Goal: Transaction & Acquisition: Book appointment/travel/reservation

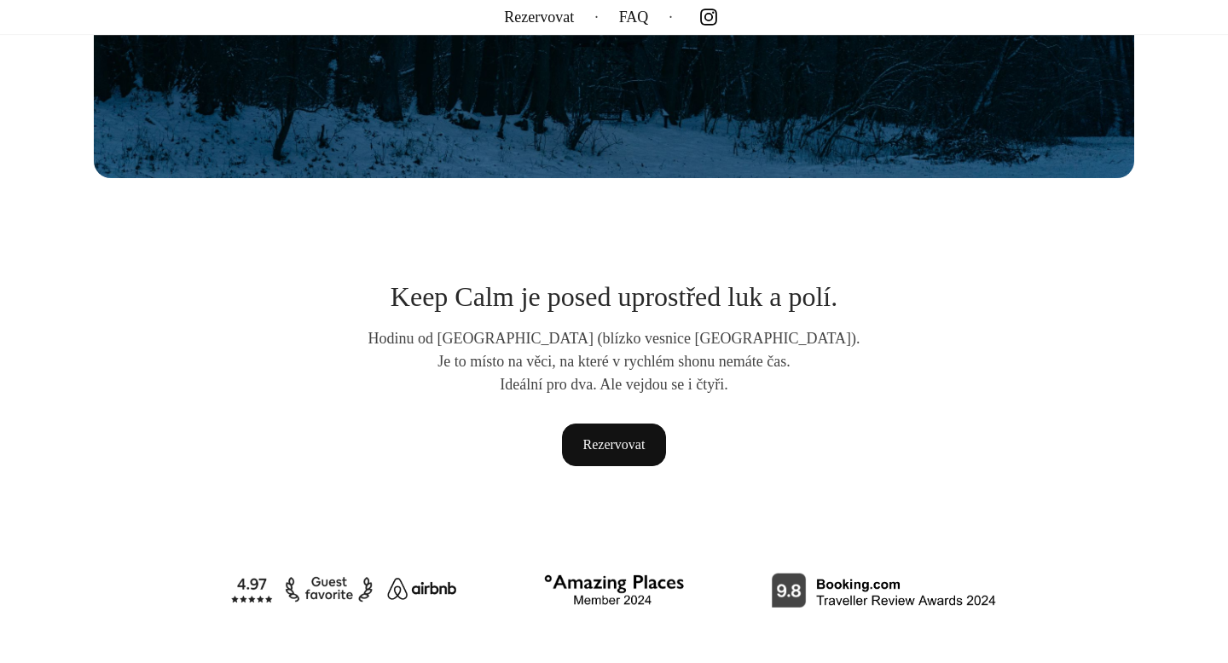
scroll to position [622, 0]
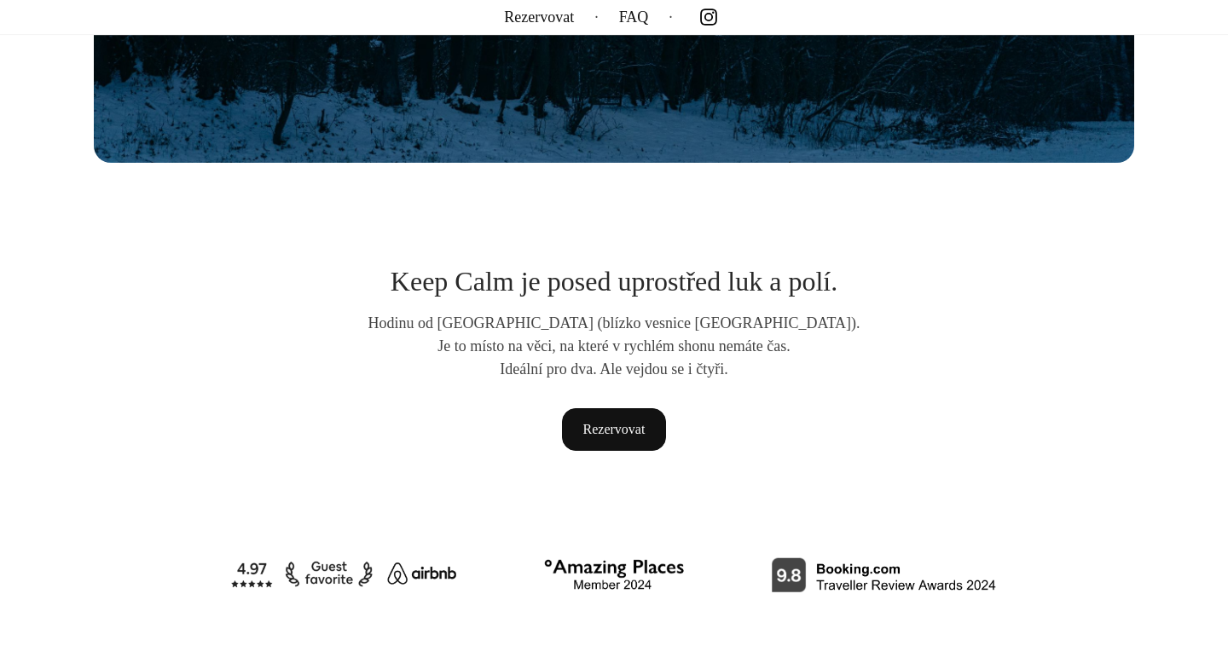
click at [715, 371] on p "Ideální pro dva. Ale vejdou se i čtyři." at bounding box center [614, 369] width 546 height 23
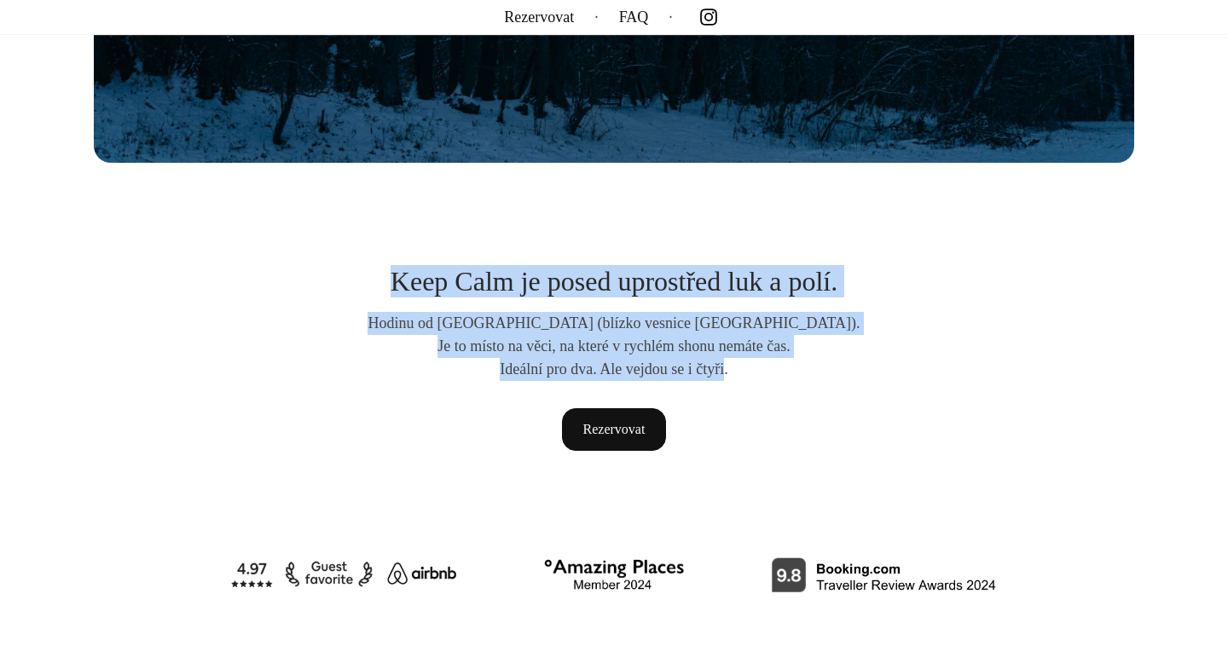
drag, startPoint x: 715, startPoint y: 371, endPoint x: 713, endPoint y: 240, distance: 131.3
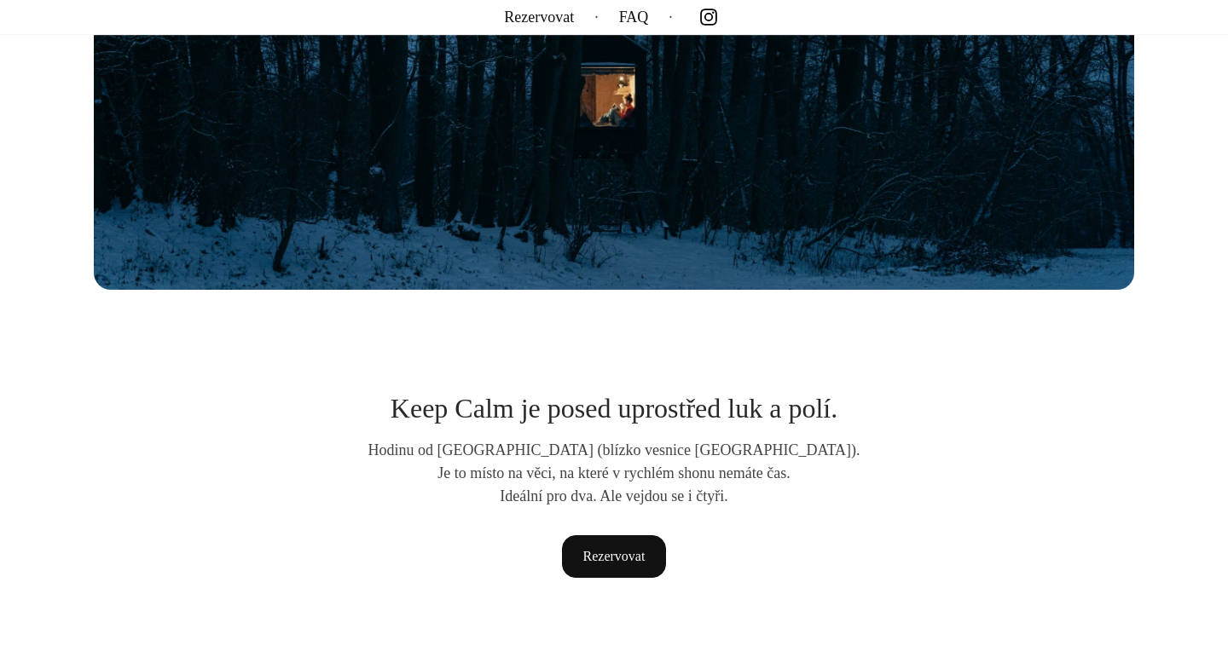
scroll to position [727, 0]
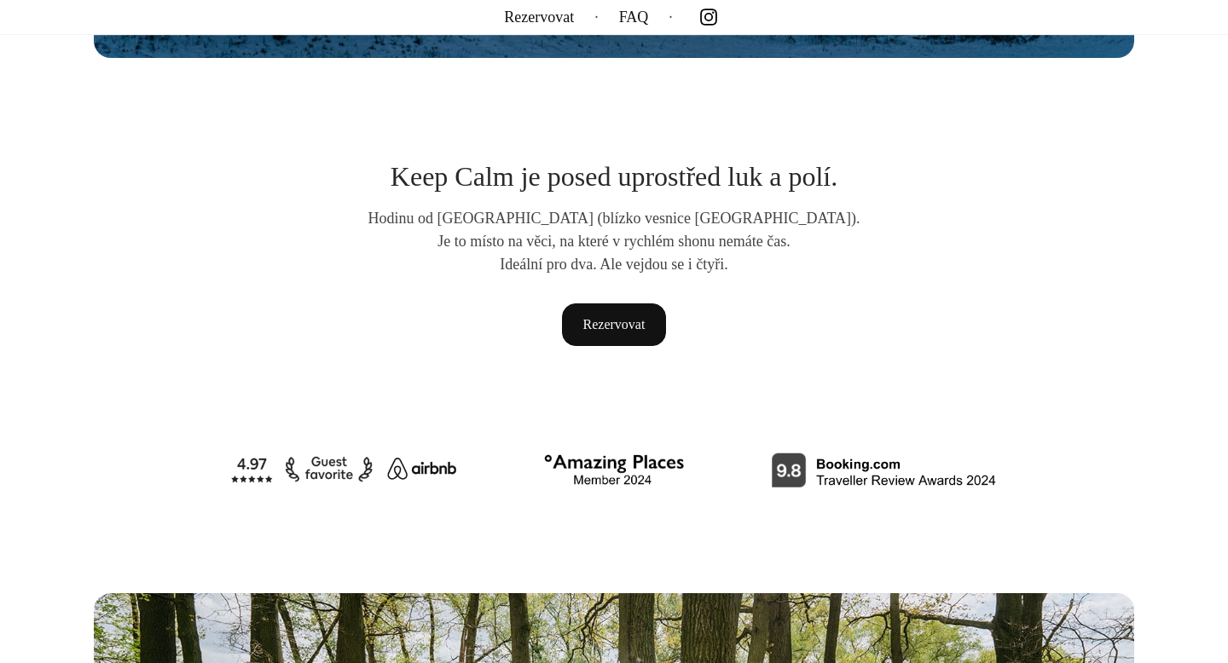
click at [581, 211] on p "Hodinu od [GEOGRAPHIC_DATA] (blízko vesnice [GEOGRAPHIC_DATA])." at bounding box center [614, 218] width 546 height 23
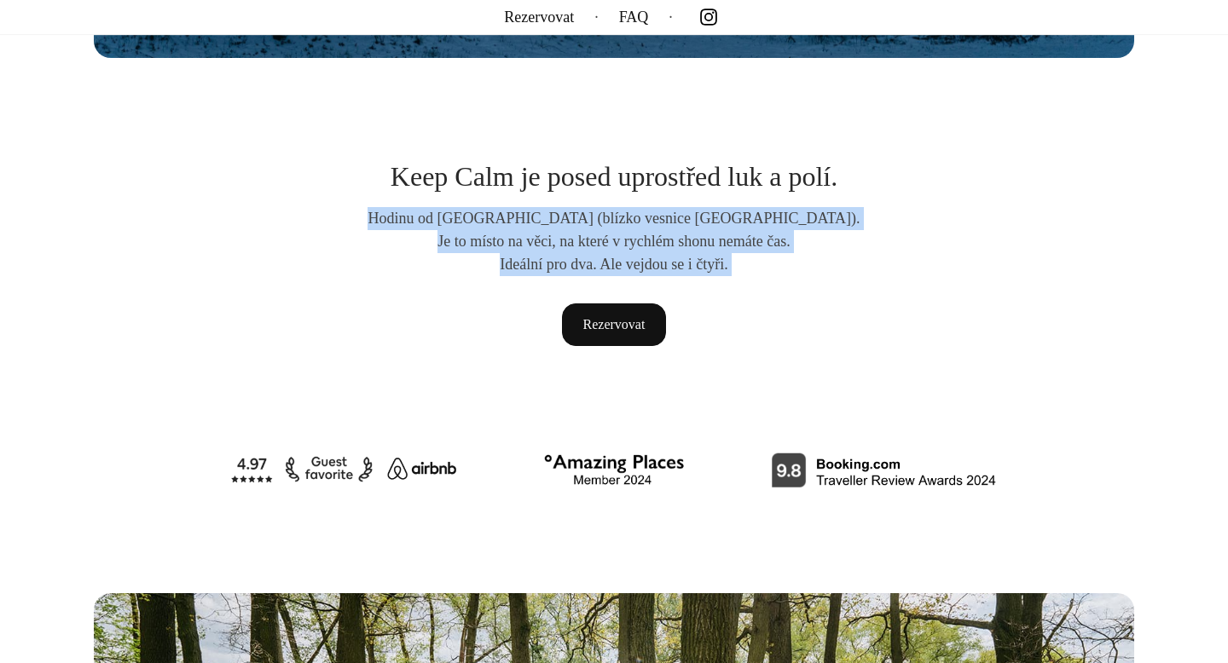
drag, startPoint x: 581, startPoint y: 211, endPoint x: 581, endPoint y: 256, distance: 45.2
click at [581, 256] on section "Keep Calm je posed uprostřed luk a polí. Hodinu od [GEOGRAPHIC_DATA] (blízko ve…" at bounding box center [613, 252] width 767 height 185
click at [581, 256] on p "Ideální pro dva. Ale vejdou se i čtyři." at bounding box center [614, 264] width 546 height 23
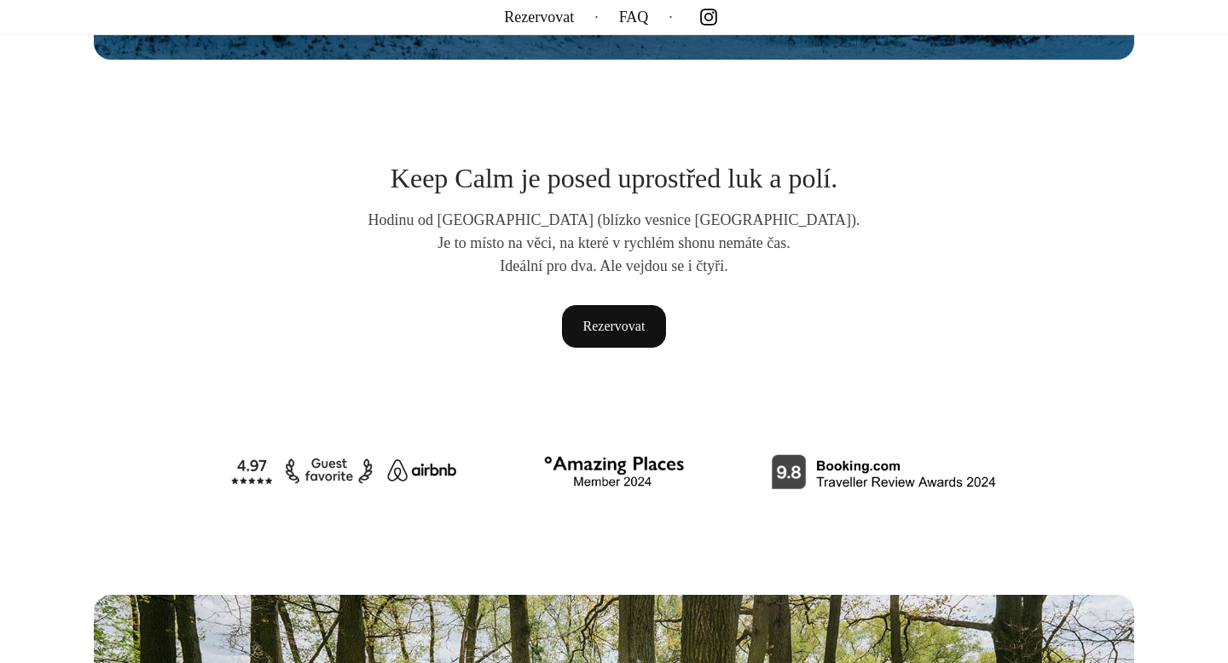
scroll to position [778, 0]
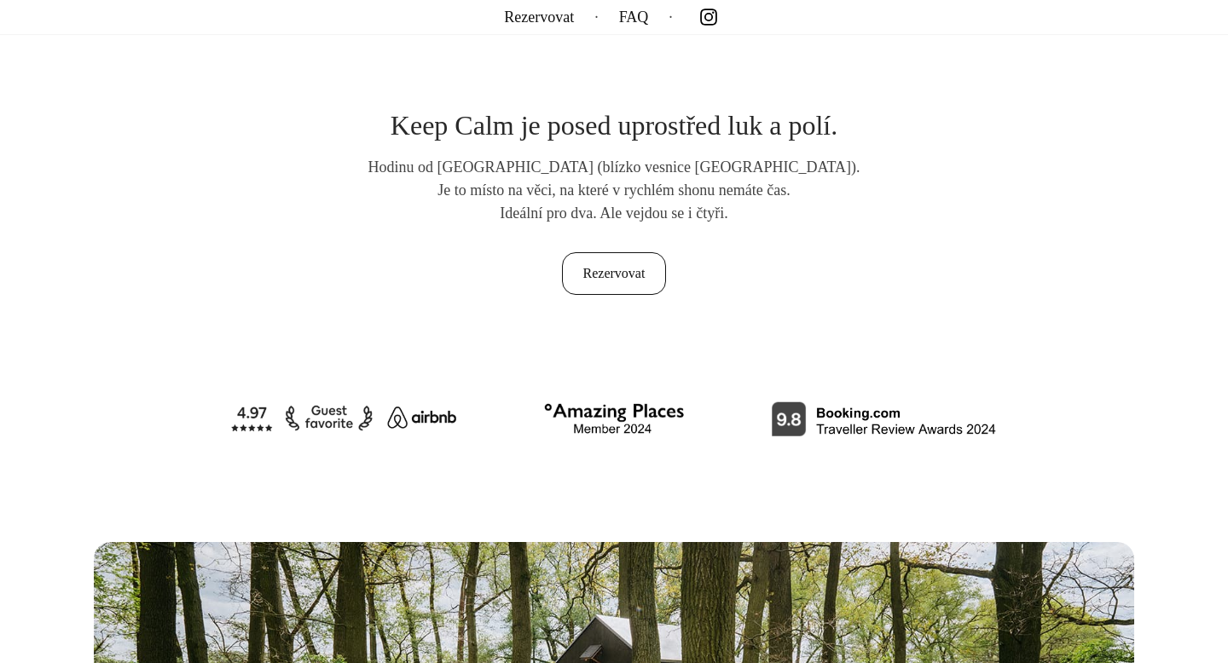
click at [598, 276] on link "Rezervovat" at bounding box center [614, 273] width 105 height 43
